Goal: Information Seeking & Learning: Learn about a topic

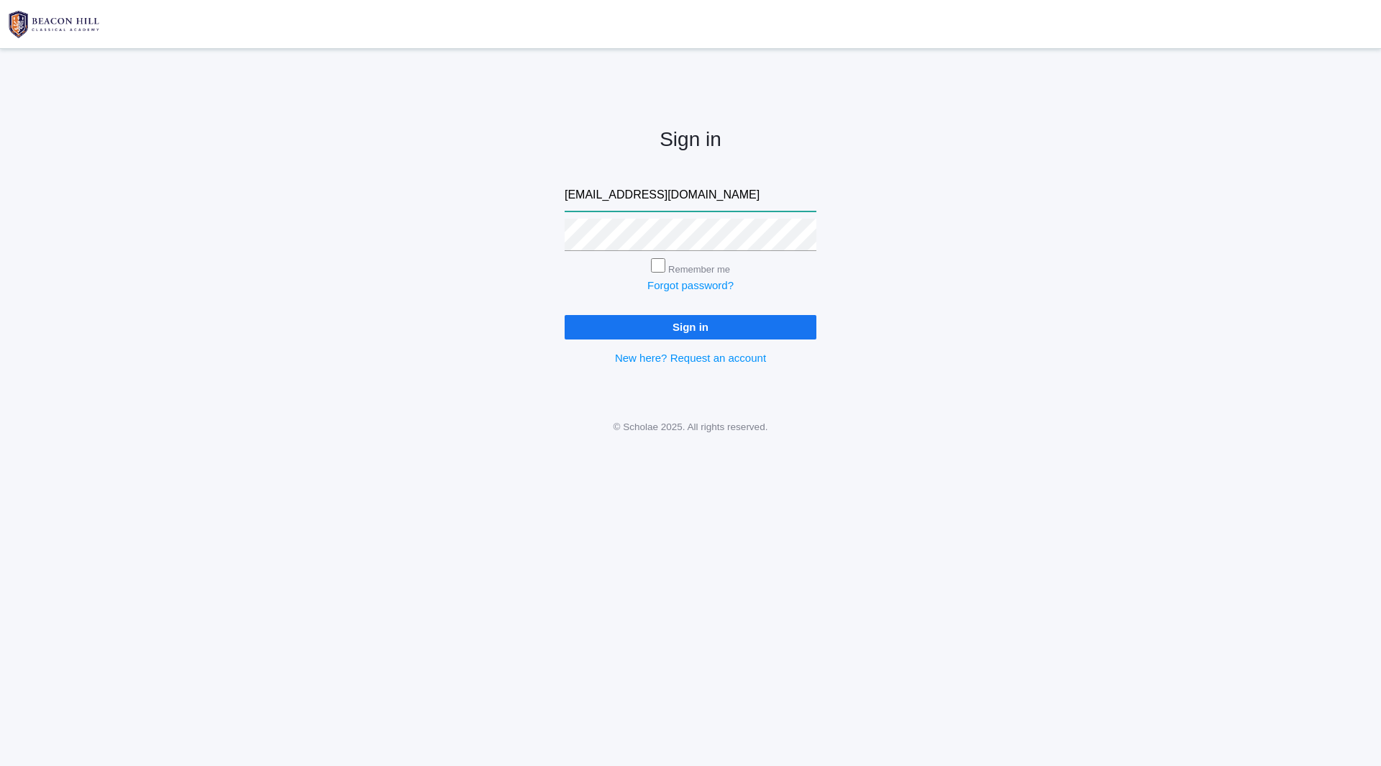
type input "[EMAIL_ADDRESS][DOMAIN_NAME]"
click at [651, 258] on input "Remember me" at bounding box center [658, 265] width 14 height 14
checkbox input "true"
click at [565, 315] on input "Sign in" at bounding box center [691, 327] width 252 height 24
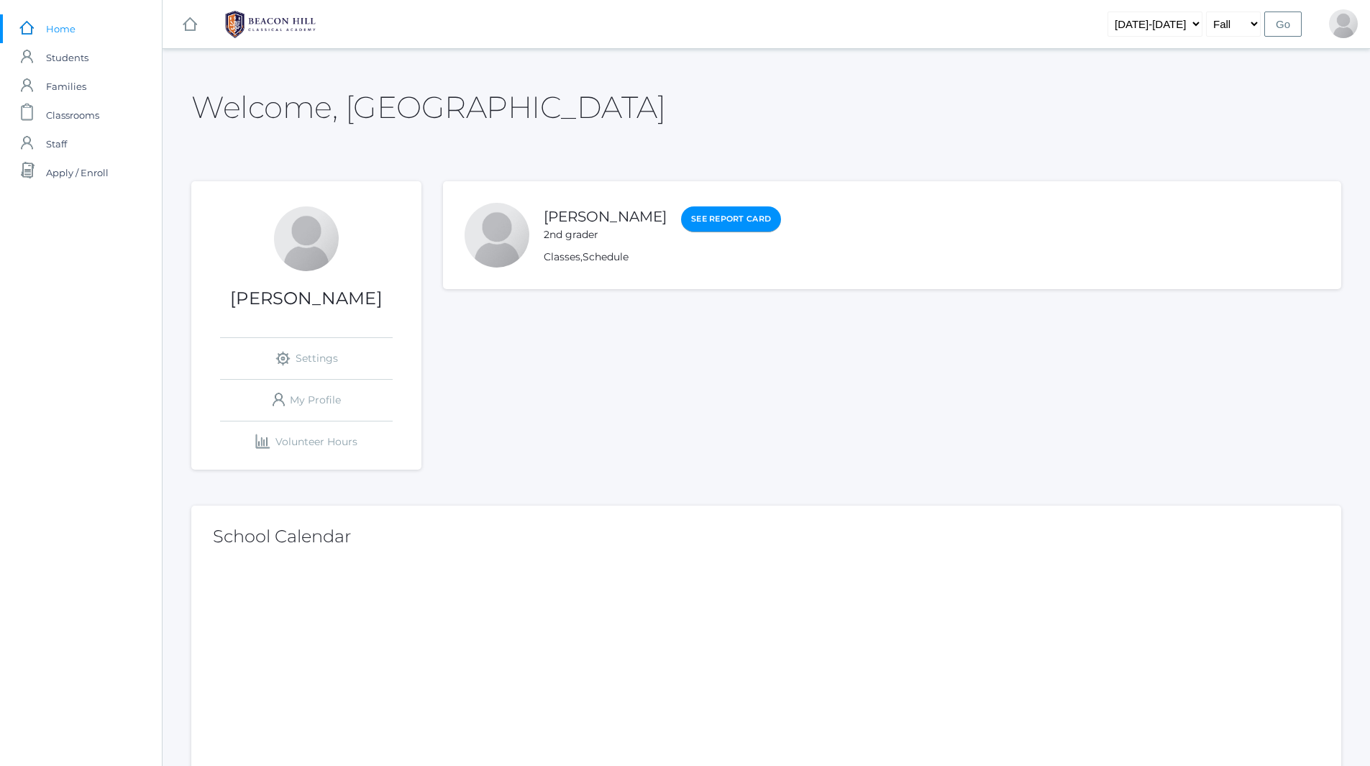
click at [725, 215] on link "See Report Card" at bounding box center [731, 219] width 100 height 26
click at [79, 121] on span "Classrooms" at bounding box center [72, 115] width 53 height 29
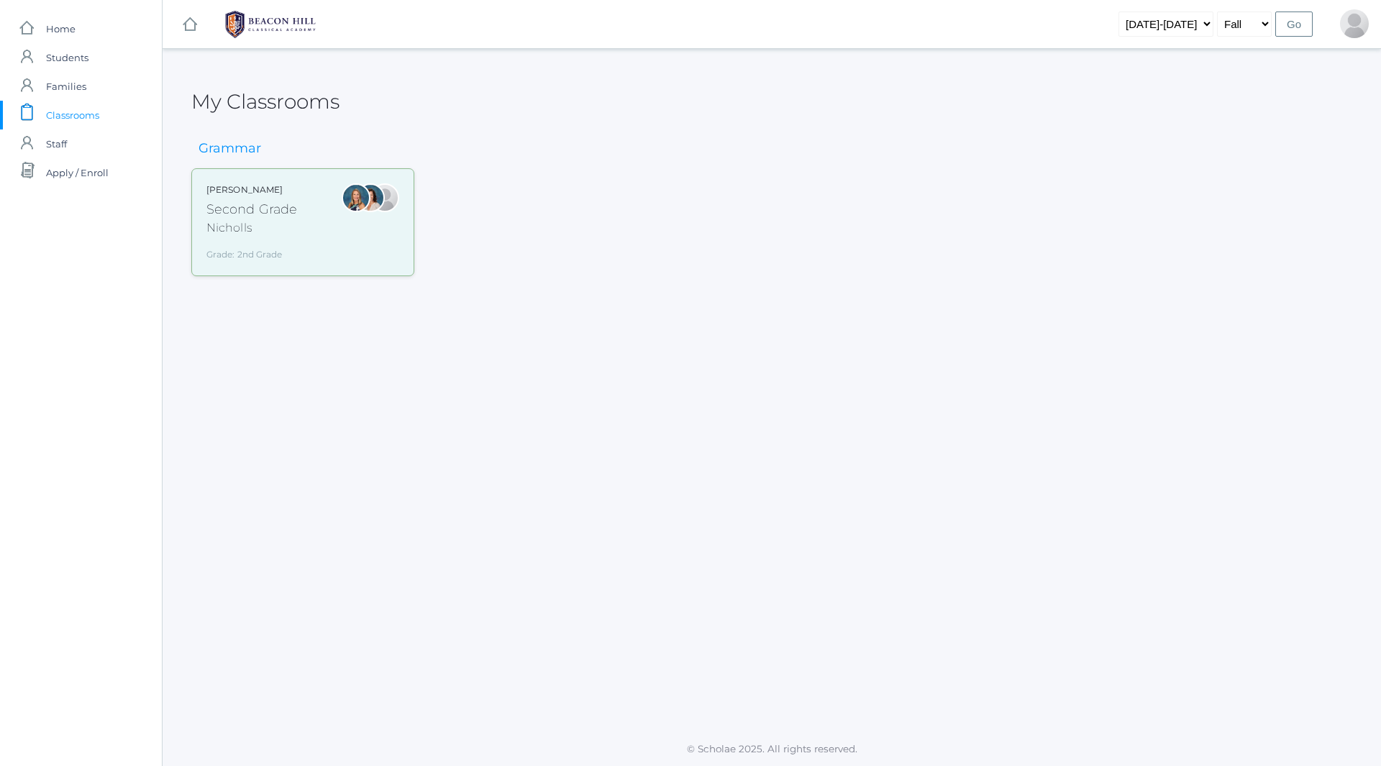
click at [261, 211] on div "Second Grade" at bounding box center [251, 209] width 91 height 19
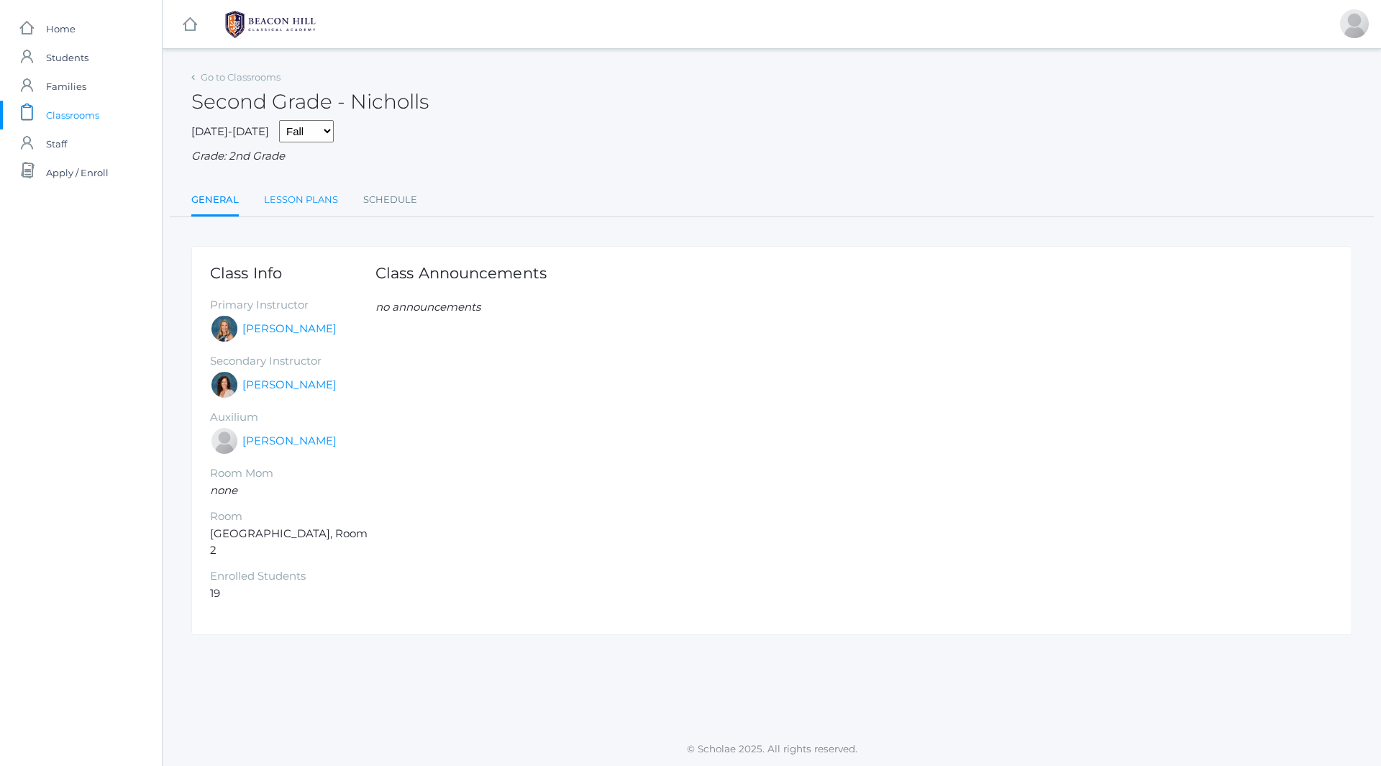
click at [297, 202] on link "Lesson Plans" at bounding box center [301, 200] width 74 height 29
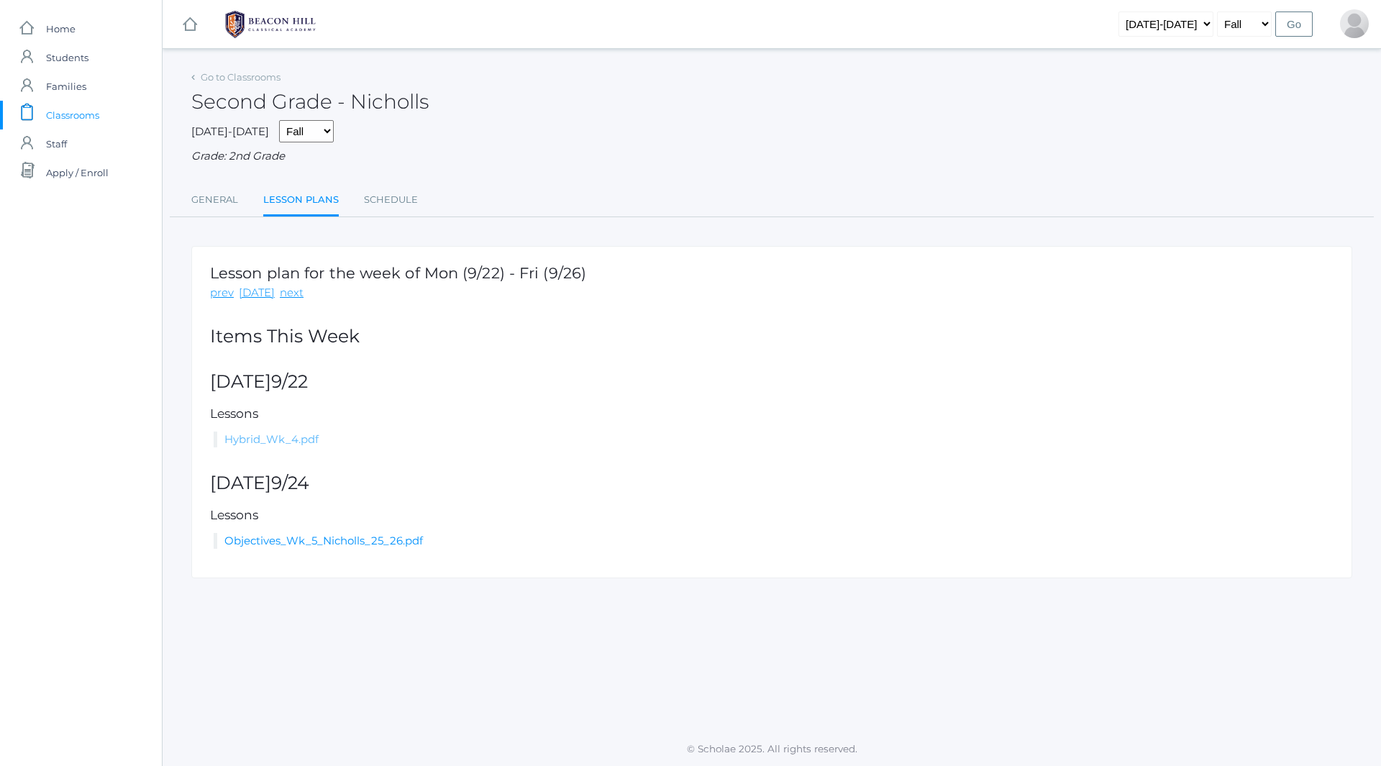
click at [263, 441] on link "Hybrid_Wk_4.pdf" at bounding box center [271, 439] width 94 height 14
